Goal: Task Accomplishment & Management: Manage account settings

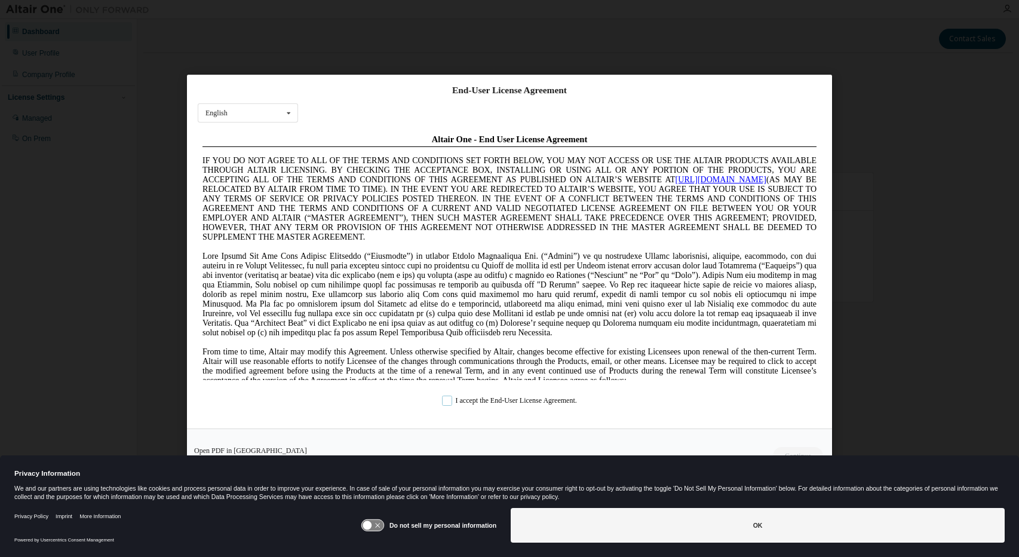
click at [521, 398] on label "I accept the End-User License Agreement." at bounding box center [509, 400] width 135 height 10
click at [788, 451] on button "Continue" at bounding box center [797, 455] width 51 height 18
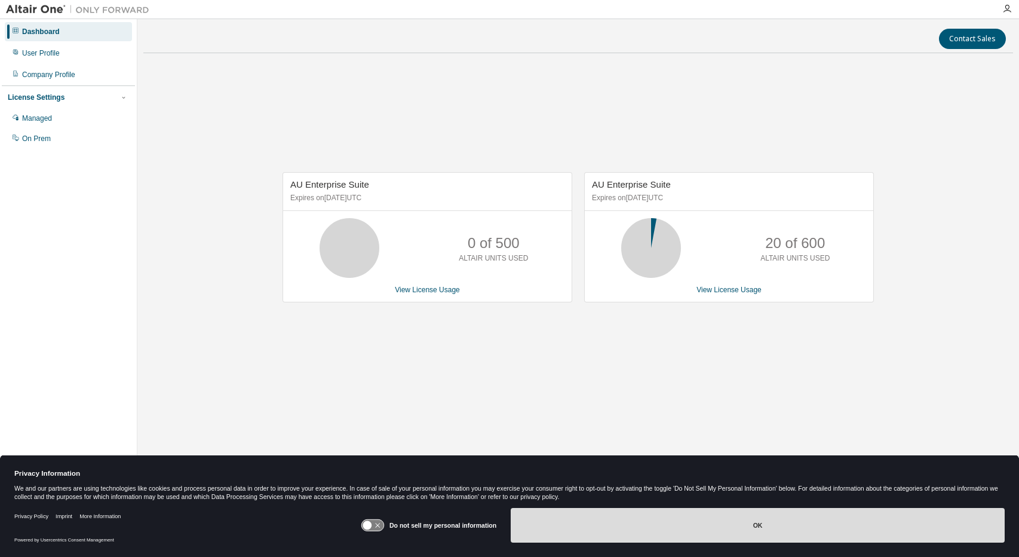
click at [751, 526] on button "OK" at bounding box center [758, 525] width 494 height 35
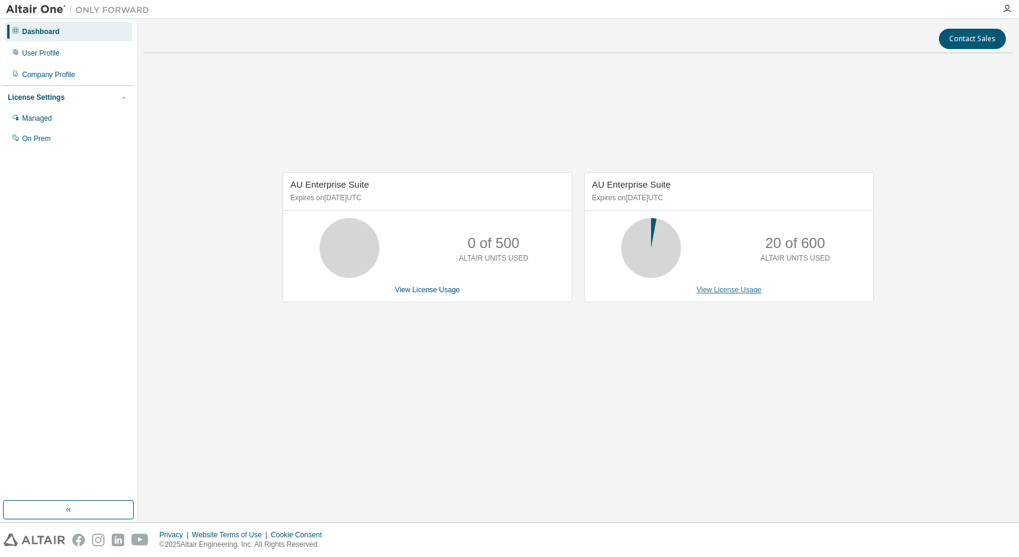
click at [730, 285] on link "View License Usage" at bounding box center [728, 289] width 65 height 8
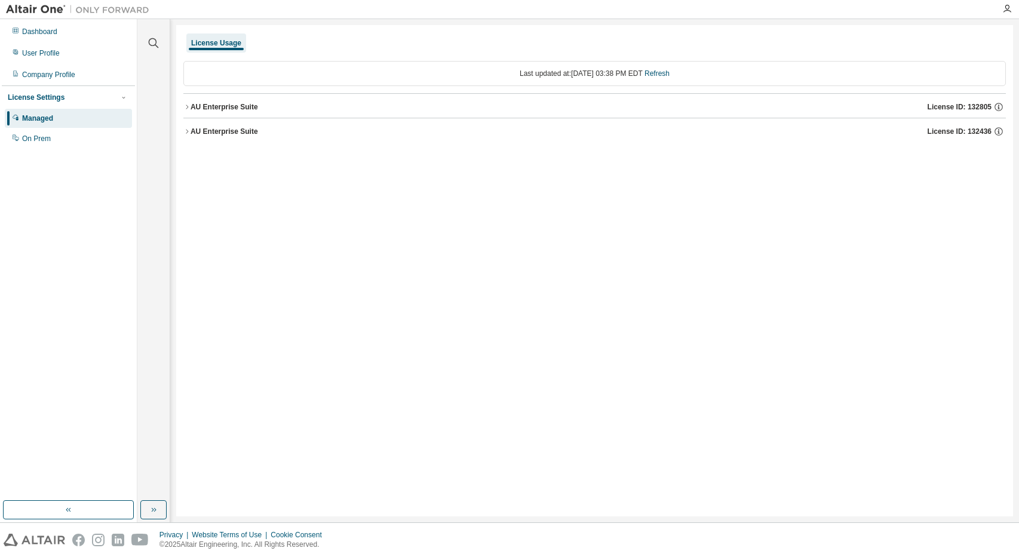
drag, startPoint x: 235, startPoint y: 118, endPoint x: 235, endPoint y: 108, distance: 10.2
click at [238, 115] on div "AU Enterprise Suite License ID: 132805 AU Enterprise Suite License ID: 132436" at bounding box center [594, 117] width 822 height 49
click at [174, 109] on div "Clear all Collapse on share string Yes No Only used licenses Yes No Only my usa…" at bounding box center [577, 270] width 881 height 503
click at [195, 108] on div "AU Enterprise Suite" at bounding box center [223, 107] width 67 height 10
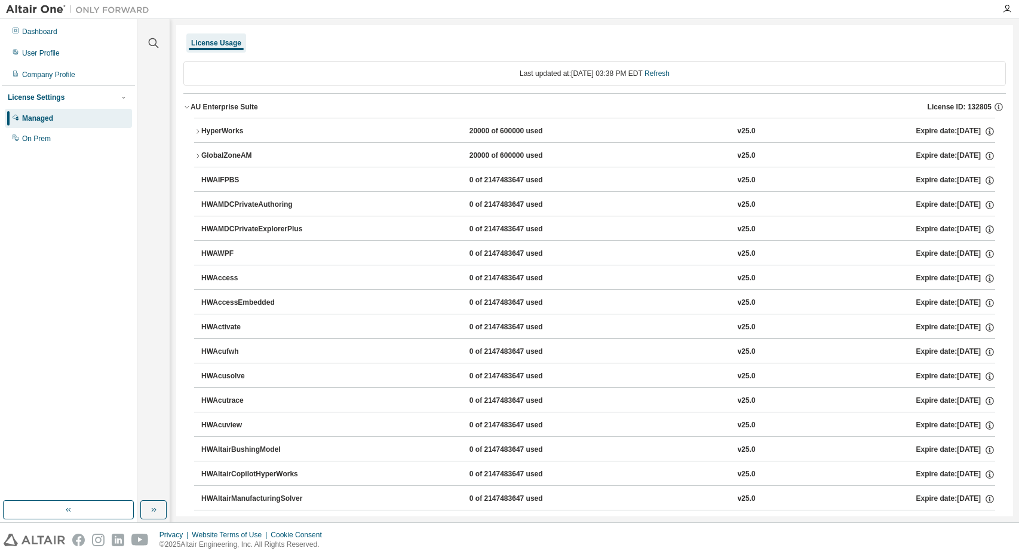
click at [602, 133] on div "HyperWorks 20000 of 600000 used v25.0 Expire date: [DATE]" at bounding box center [598, 131] width 794 height 11
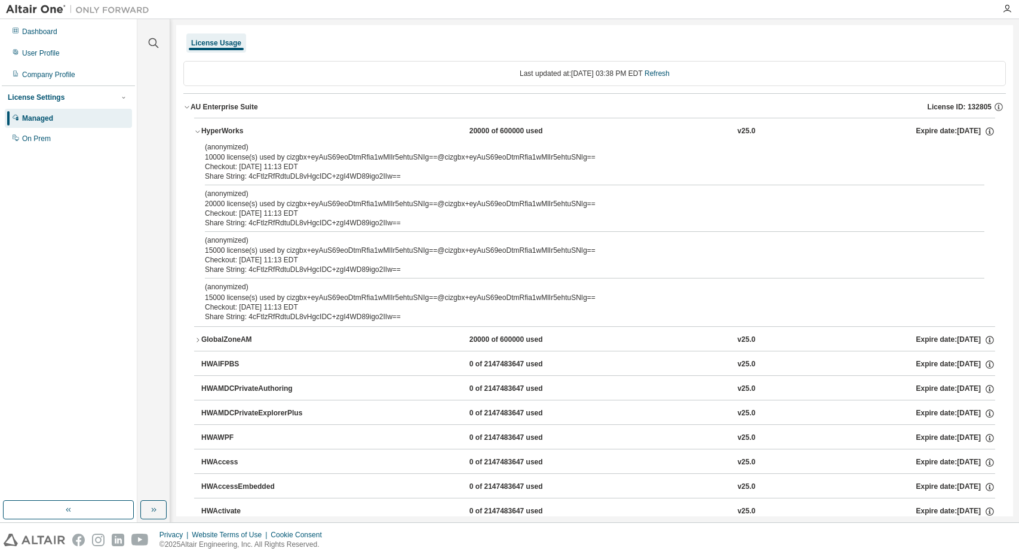
click at [222, 119] on button "HyperWorks 20000 of 600000 used v25.0 Expire date: [DATE]" at bounding box center [594, 131] width 801 height 26
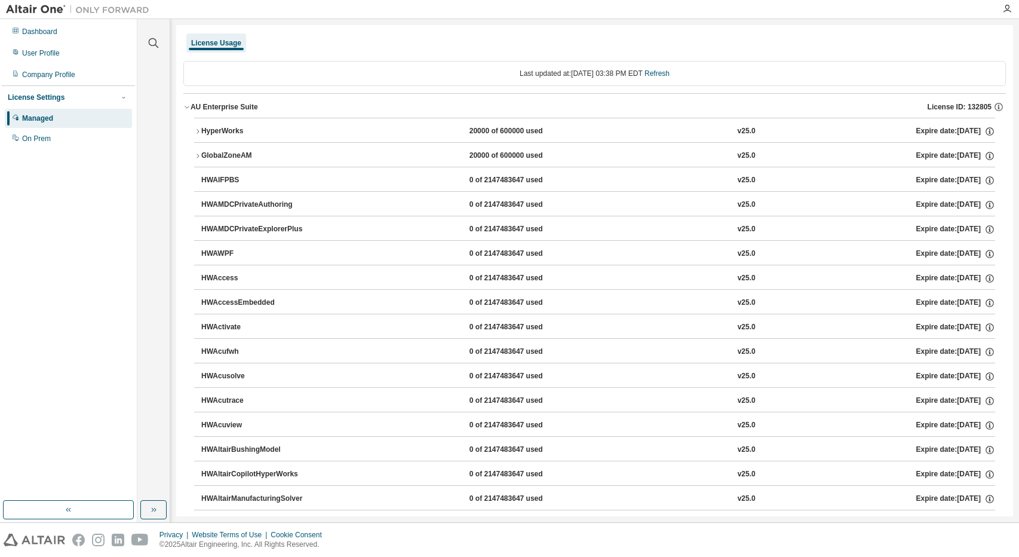
click at [242, 109] on div "AU Enterprise Suite" at bounding box center [223, 107] width 67 height 10
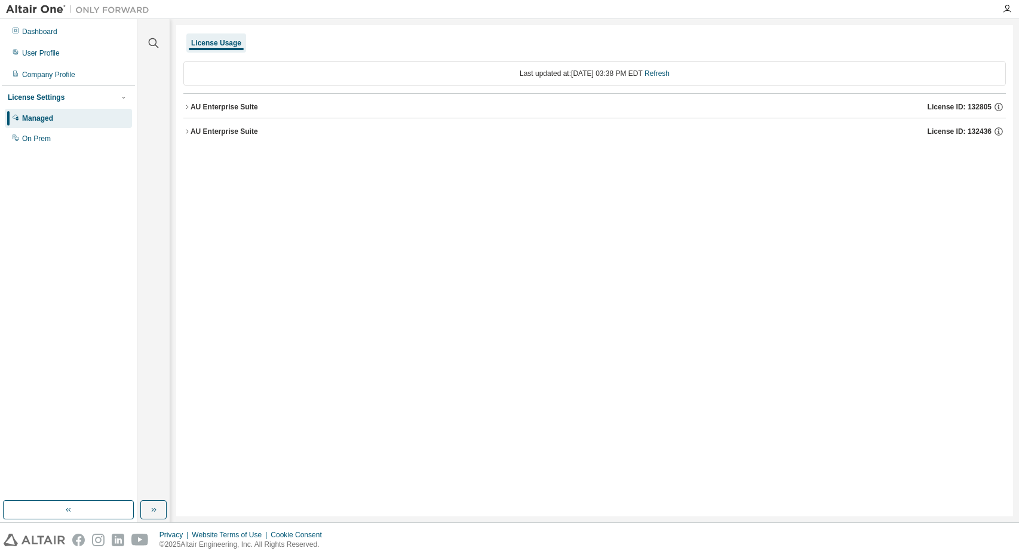
click at [247, 133] on div "AU Enterprise Suite" at bounding box center [223, 132] width 67 height 10
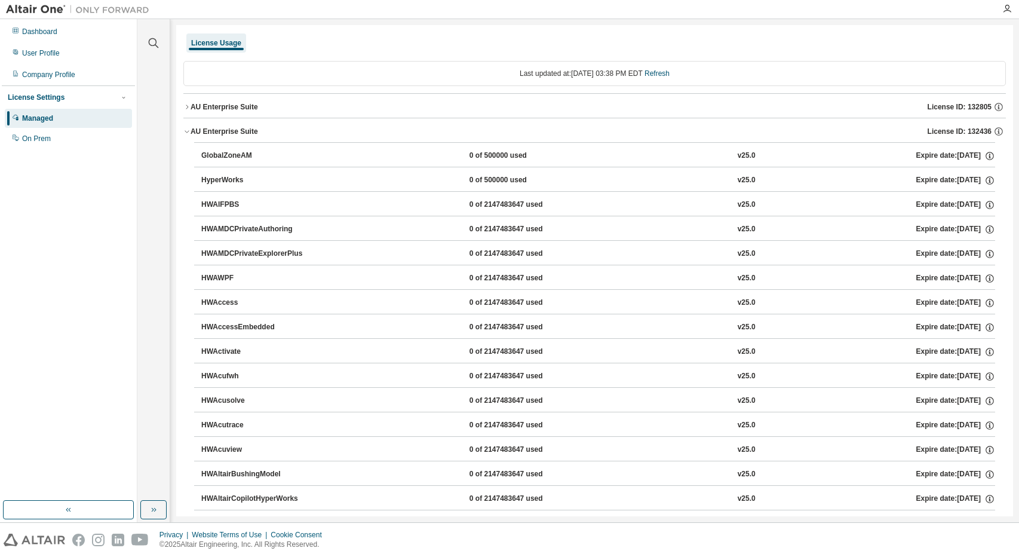
click at [263, 136] on button "AU Enterprise Suite License ID: 132436" at bounding box center [594, 131] width 822 height 26
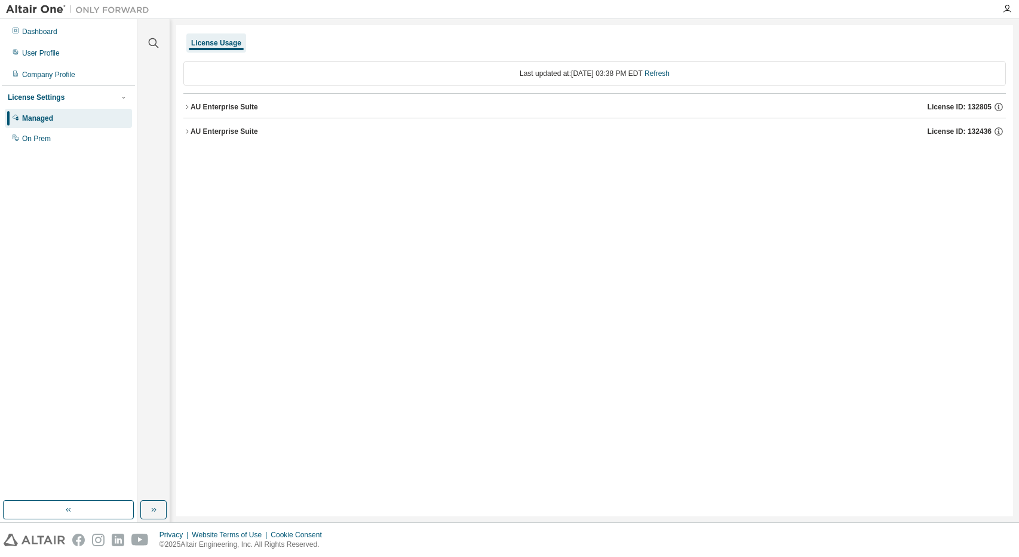
click at [241, 96] on button "AU Enterprise Suite License ID: 132805" at bounding box center [594, 107] width 822 height 26
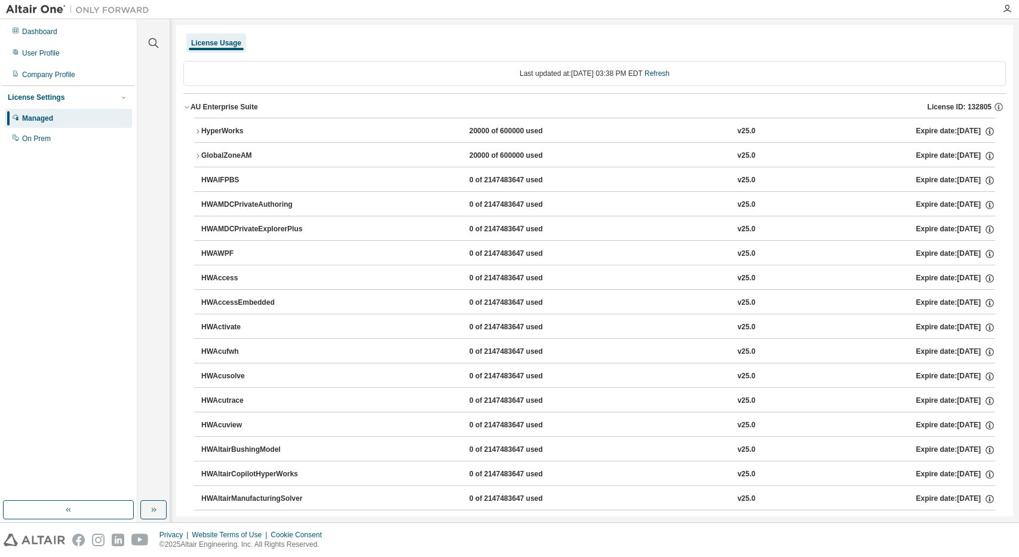
click at [254, 119] on button "HyperWorks 20000 of 600000 used v25.0 Expire date: [DATE]" at bounding box center [594, 131] width 801 height 26
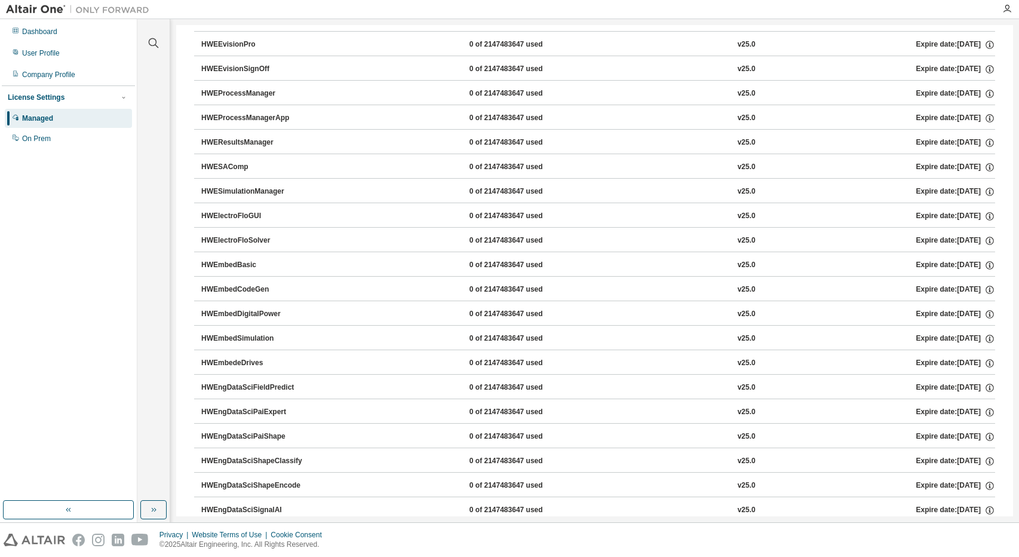
scroll to position [1006, 0]
